Goal: Information Seeking & Learning: Learn about a topic

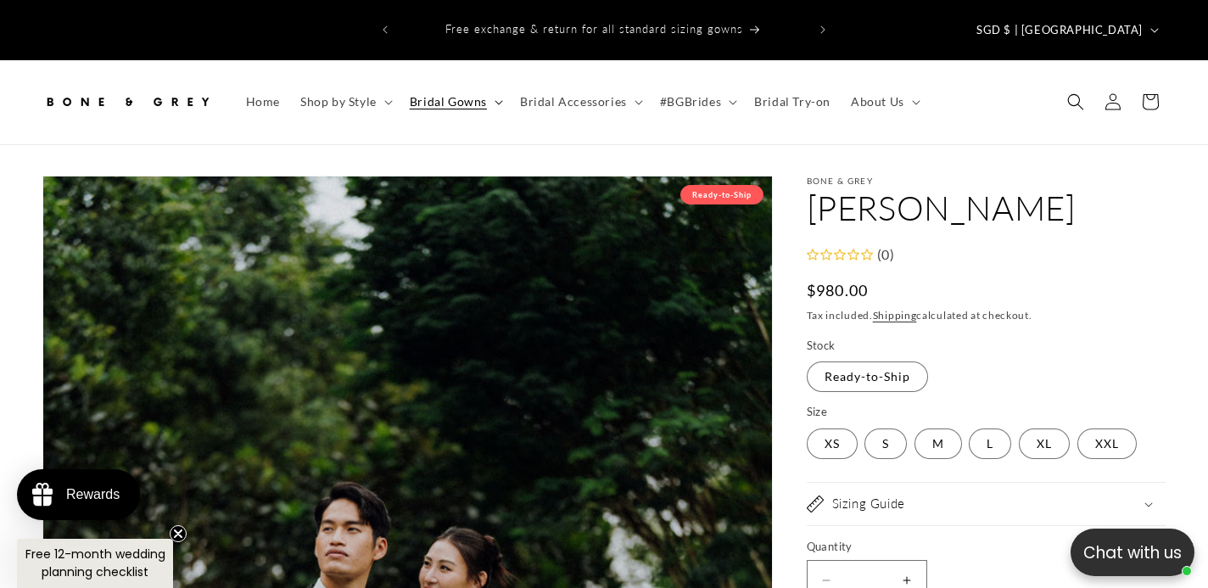
click at [473, 94] on span "Bridal Gowns" at bounding box center [448, 101] width 77 height 15
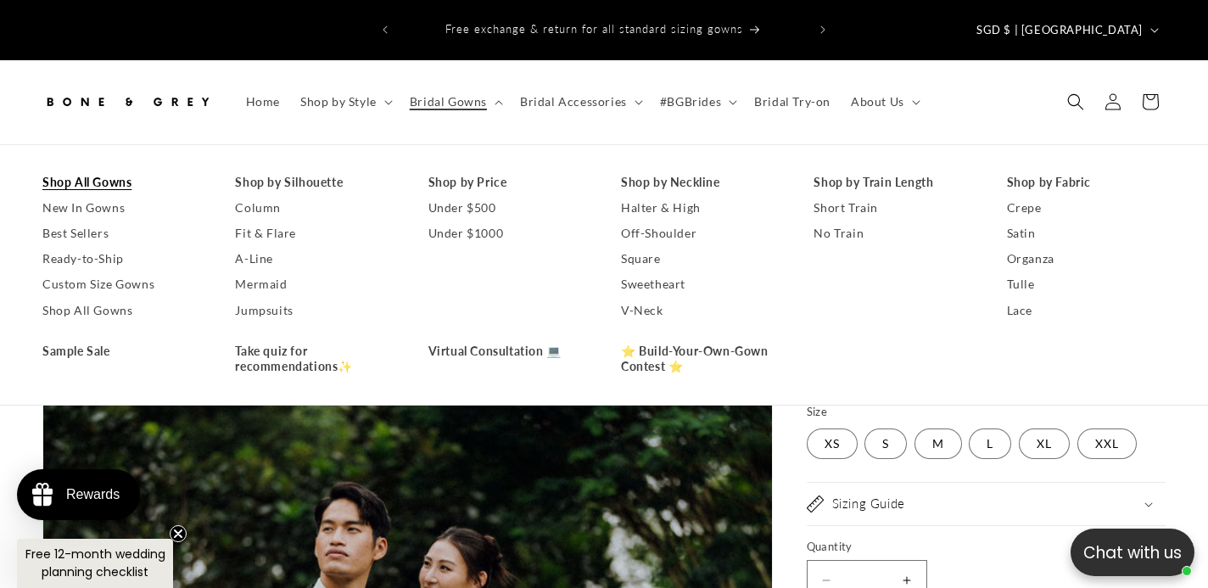
click at [103, 170] on link "Shop All Gowns" at bounding box center [121, 182] width 159 height 25
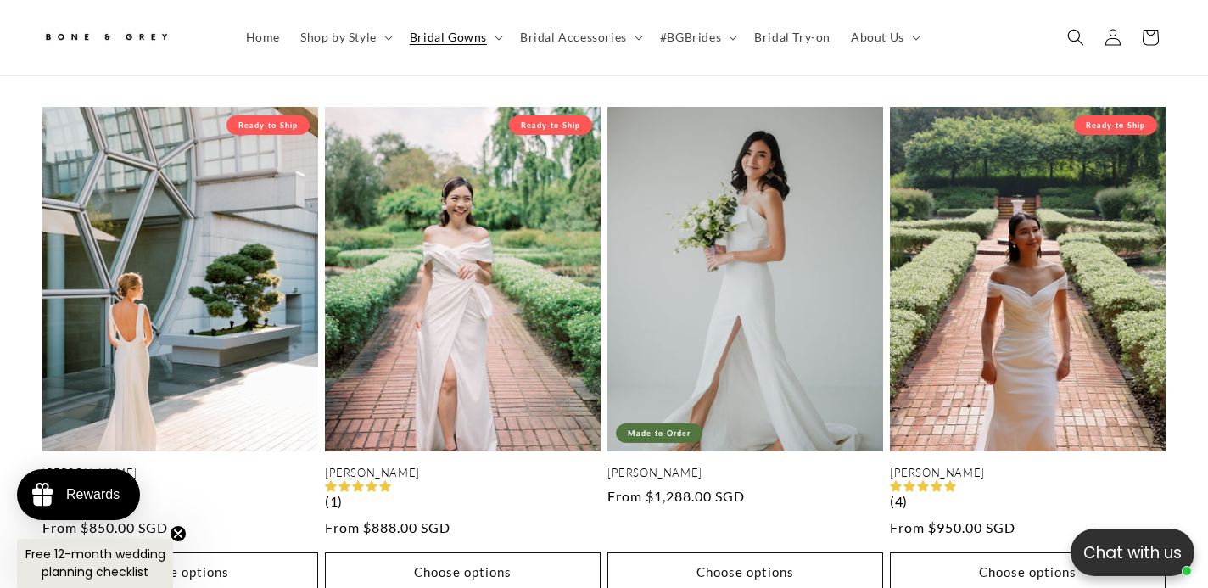
scroll to position [1531, 0]
